Goal: Information Seeking & Learning: Understand process/instructions

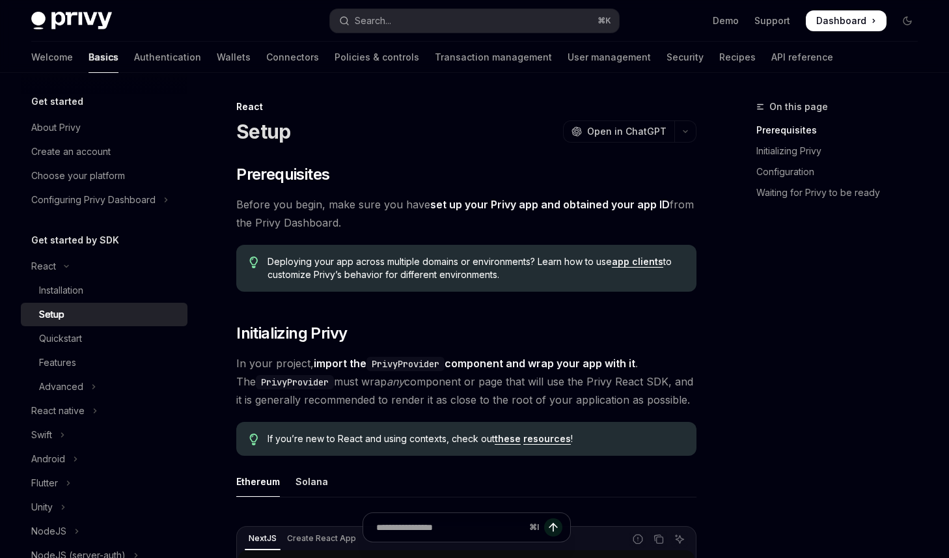
click at [846, 21] on span "Dashboard" at bounding box center [841, 20] width 50 height 13
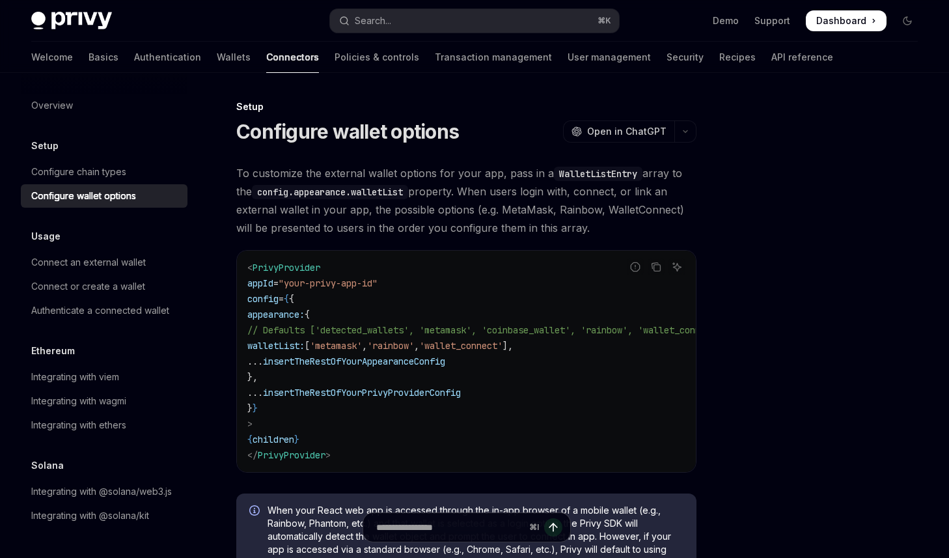
type textarea "*"
